Goal: Navigation & Orientation: Find specific page/section

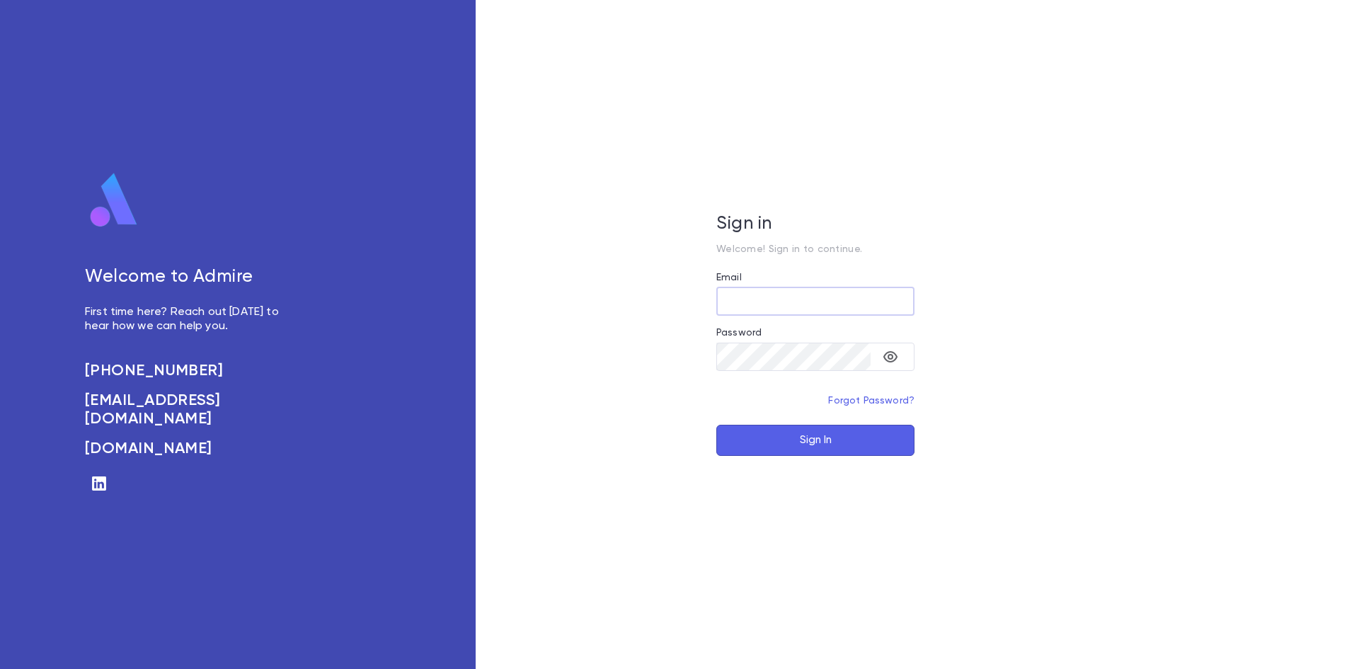
click at [747, 302] on input "Email" at bounding box center [815, 301] width 198 height 28
type input "**********"
click at [785, 429] on button "Sign In" at bounding box center [815, 440] width 198 height 31
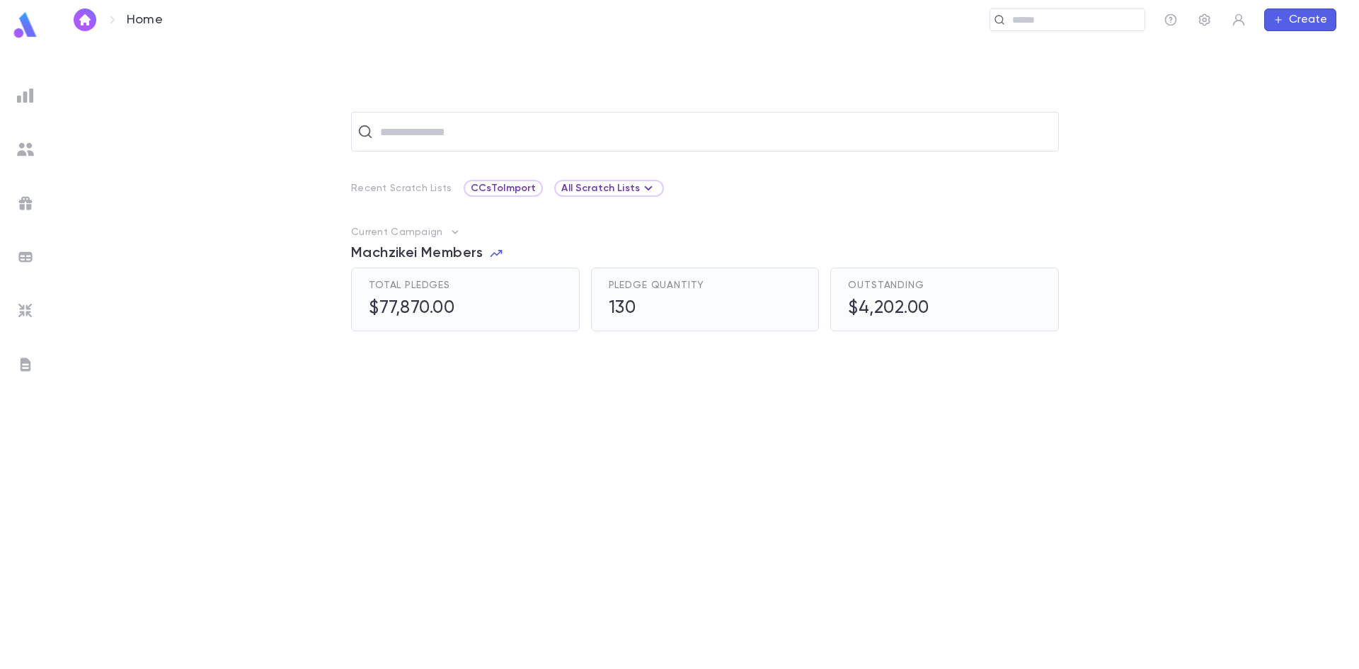
click at [428, 250] on span "Machzikei Members" at bounding box center [417, 253] width 132 height 17
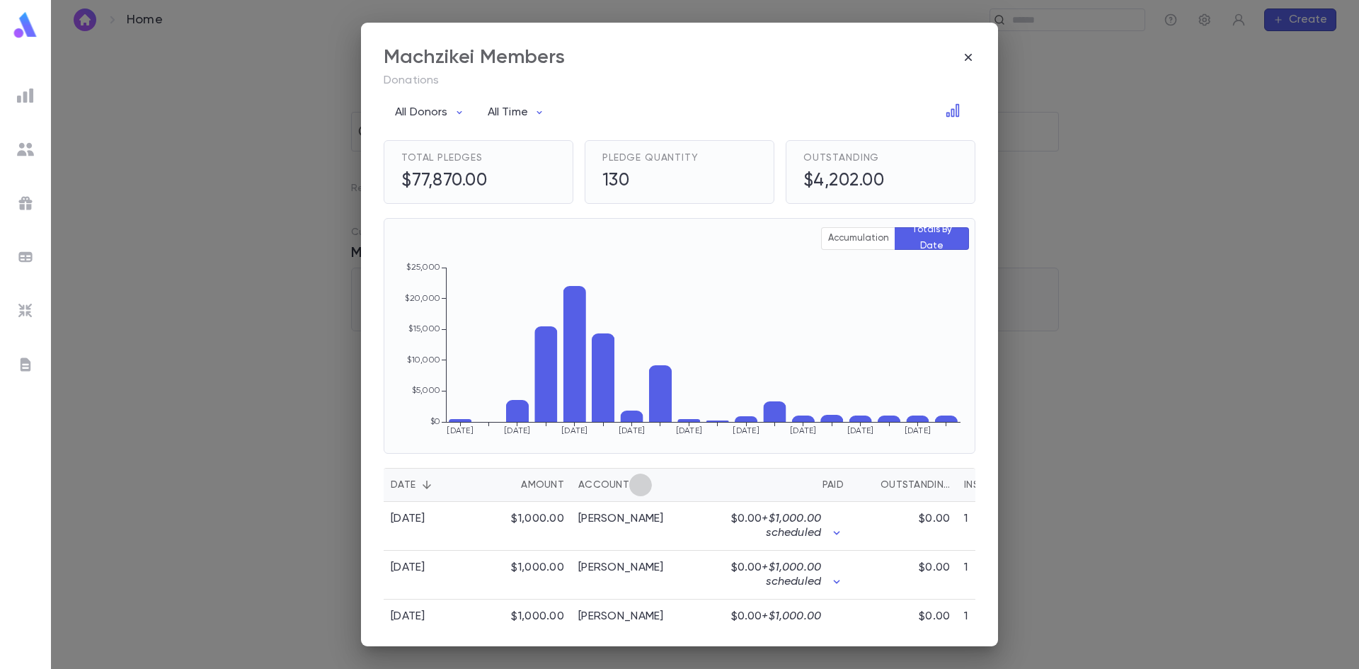
click at [636, 487] on icon "Sort" at bounding box center [640, 485] width 13 height 13
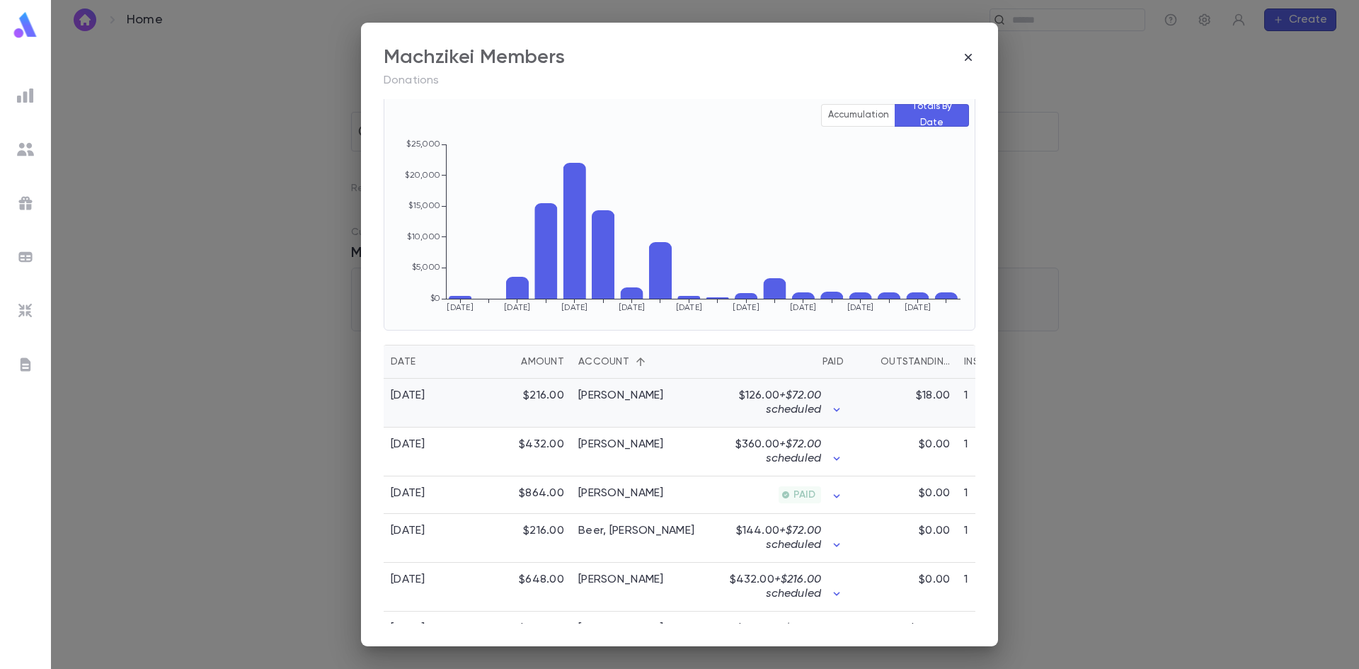
scroll to position [142, 0]
